Goal: Task Accomplishment & Management: Manage account settings

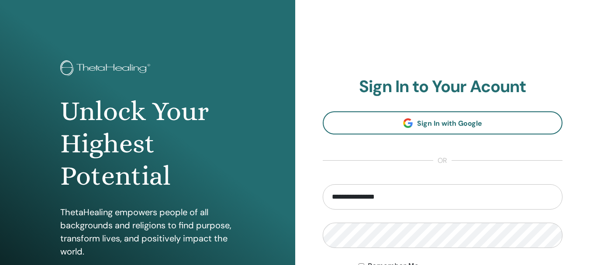
scroll to position [87, 0]
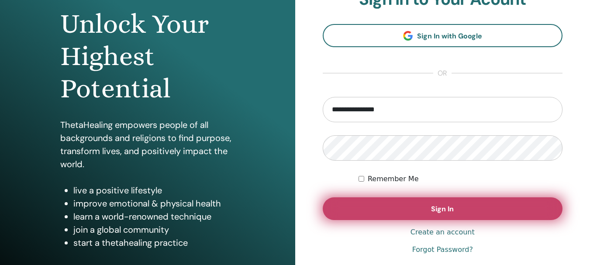
click at [406, 213] on button "Sign In" at bounding box center [443, 209] width 240 height 23
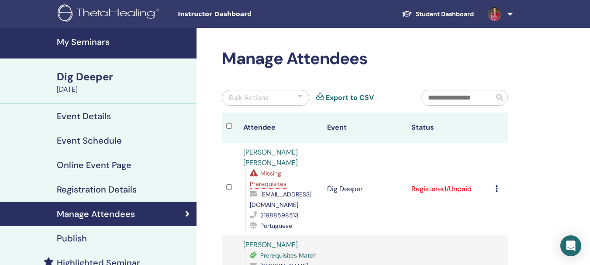
click at [86, 40] on h4 "My Seminars" at bounding box center [124, 42] width 135 height 10
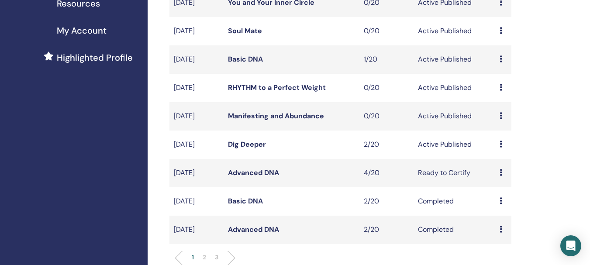
scroll to position [218, 0]
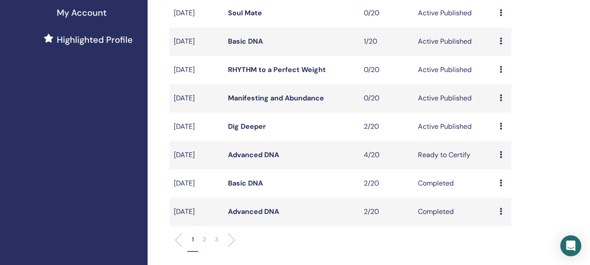
click at [260, 159] on link "Advanced DNA" at bounding box center [253, 154] width 51 height 9
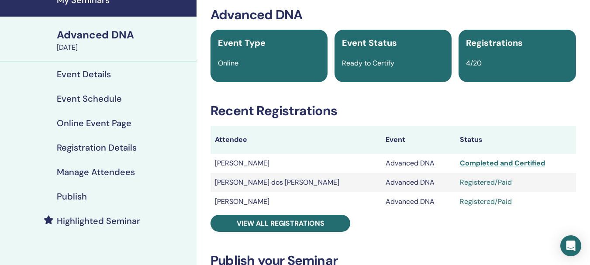
scroll to position [44, 0]
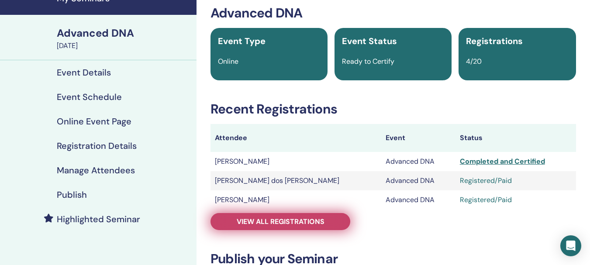
click at [323, 225] on span "View all registrations" at bounding box center [281, 221] width 88 height 9
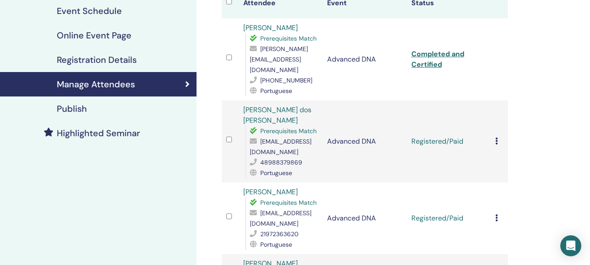
scroll to position [87, 0]
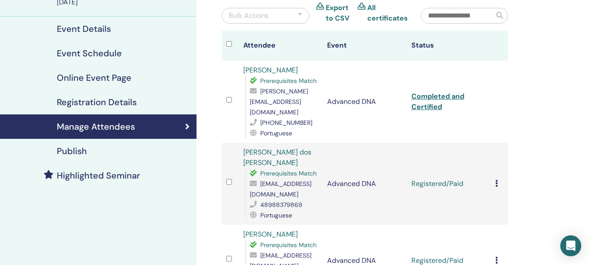
click at [498, 180] on icon at bounding box center [497, 183] width 3 height 7
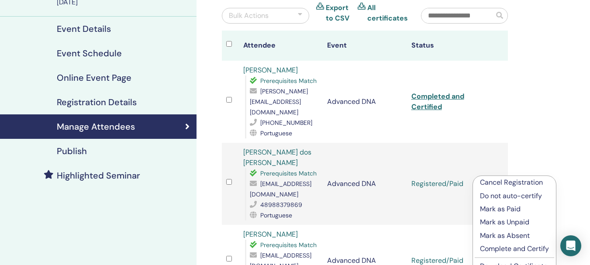
click at [526, 250] on p "Complete and Certify" at bounding box center [514, 249] width 69 height 10
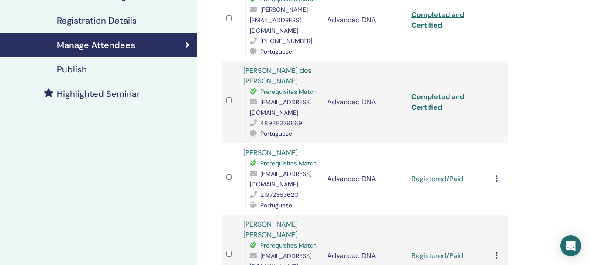
scroll to position [175, 0]
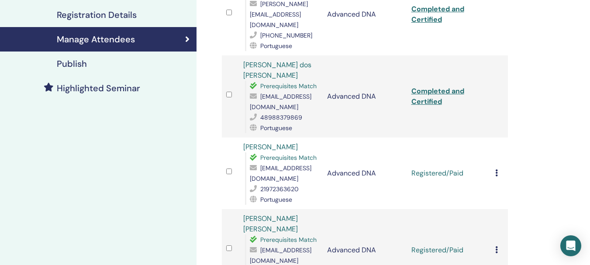
click at [496, 170] on icon at bounding box center [497, 173] width 3 height 7
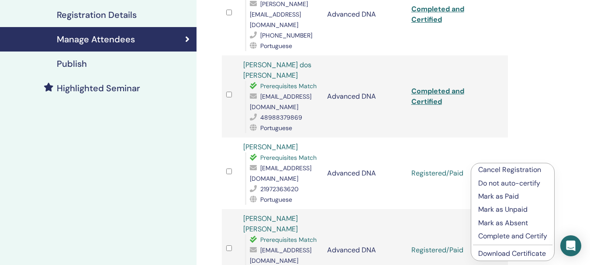
click at [514, 234] on p "Complete and Certify" at bounding box center [512, 236] width 69 height 10
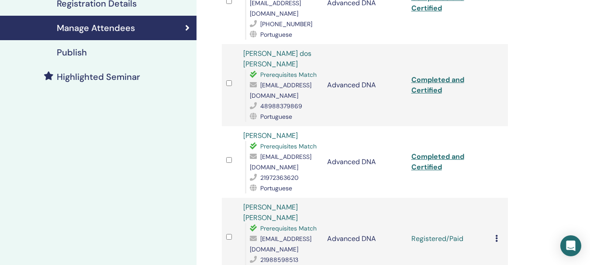
scroll to position [218, 0]
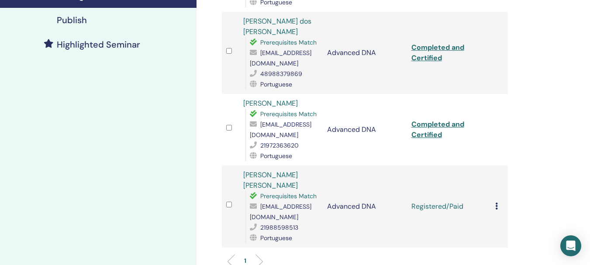
click at [501, 201] on div "Cancel Registration Do not auto-certify Mark as Paid Mark as Unpaid Mark as Abs…" at bounding box center [500, 206] width 8 height 10
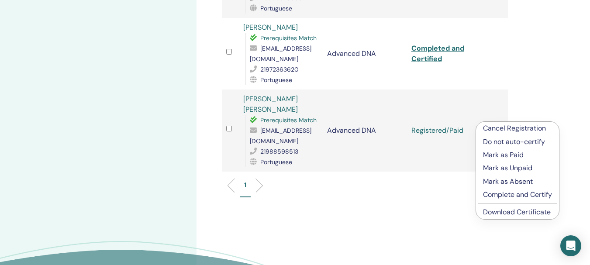
scroll to position [306, 0]
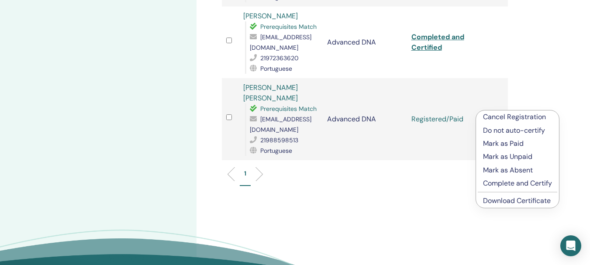
click at [507, 184] on p "Complete and Certify" at bounding box center [517, 183] width 69 height 10
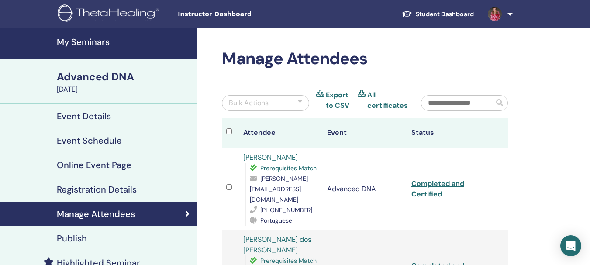
click at [107, 41] on h4 "My Seminars" at bounding box center [124, 42] width 135 height 10
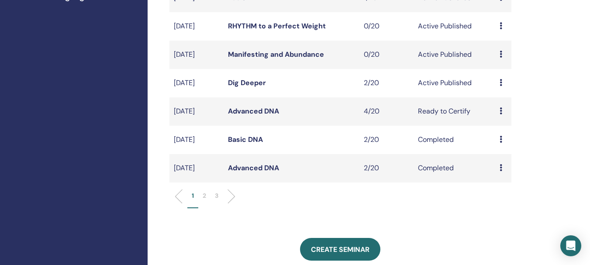
scroll to position [262, 0]
click at [253, 87] on link "Dig Deeper" at bounding box center [247, 82] width 38 height 9
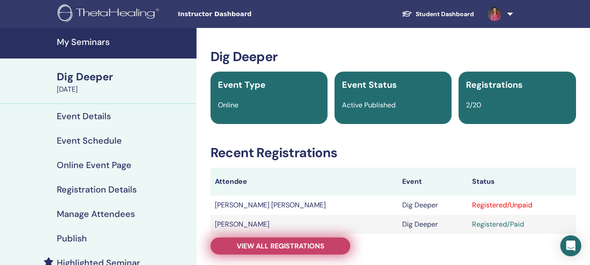
click at [315, 246] on span "View all registrations" at bounding box center [281, 246] width 88 height 9
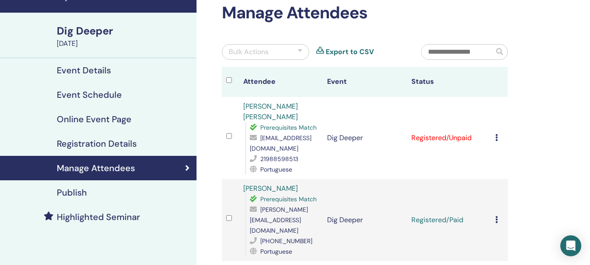
scroll to position [87, 0]
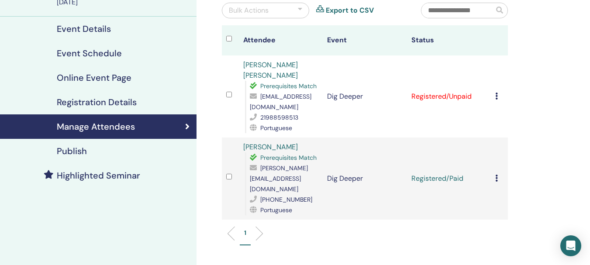
click at [496, 97] on icon at bounding box center [497, 96] width 3 height 7
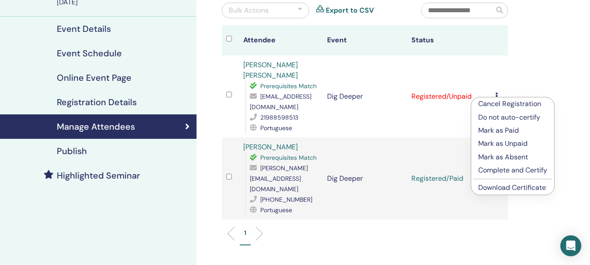
click at [509, 129] on p "Mark as Paid" at bounding box center [512, 130] width 69 height 10
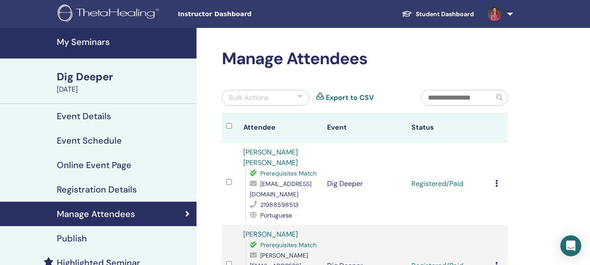
click at [96, 142] on h4 "Event Schedule" at bounding box center [89, 140] width 65 height 10
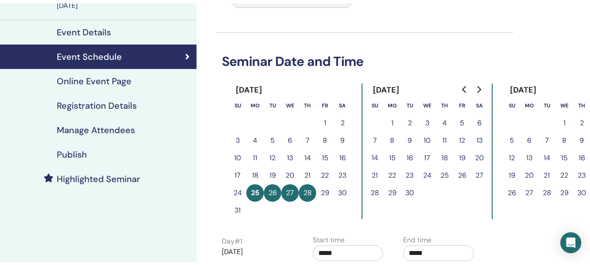
scroll to position [44, 0]
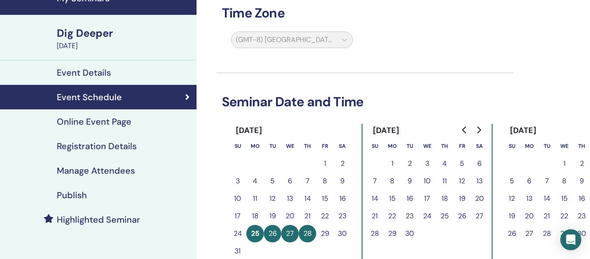
click at [111, 124] on h4 "Online Event Page" at bounding box center [94, 121] width 75 height 10
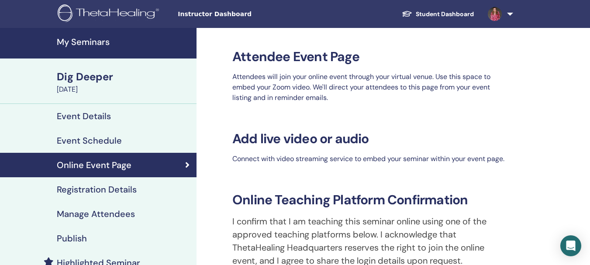
click at [133, 191] on h4 "Registration Details" at bounding box center [97, 189] width 80 height 10
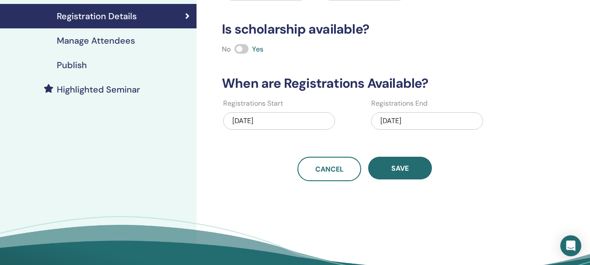
scroll to position [175, 0]
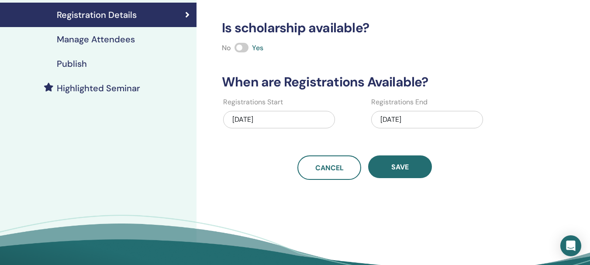
click at [426, 118] on div "[DATE]" at bounding box center [427, 119] width 112 height 17
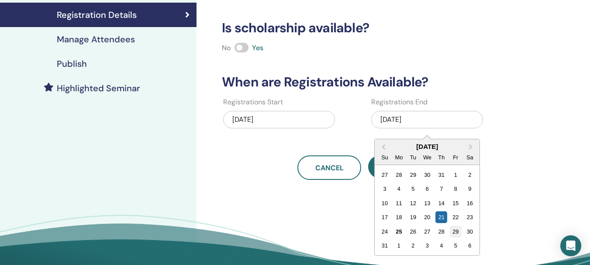
click at [454, 231] on div "29" at bounding box center [456, 232] width 12 height 12
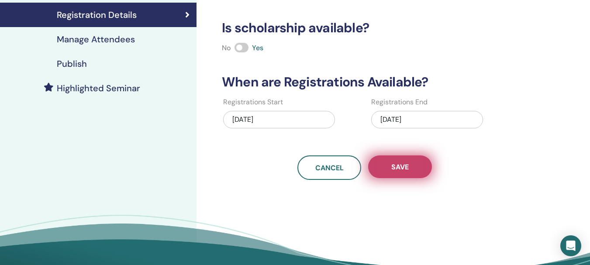
click at [415, 165] on button "Save" at bounding box center [400, 167] width 64 height 23
